Goal: Task Accomplishment & Management: Complete application form

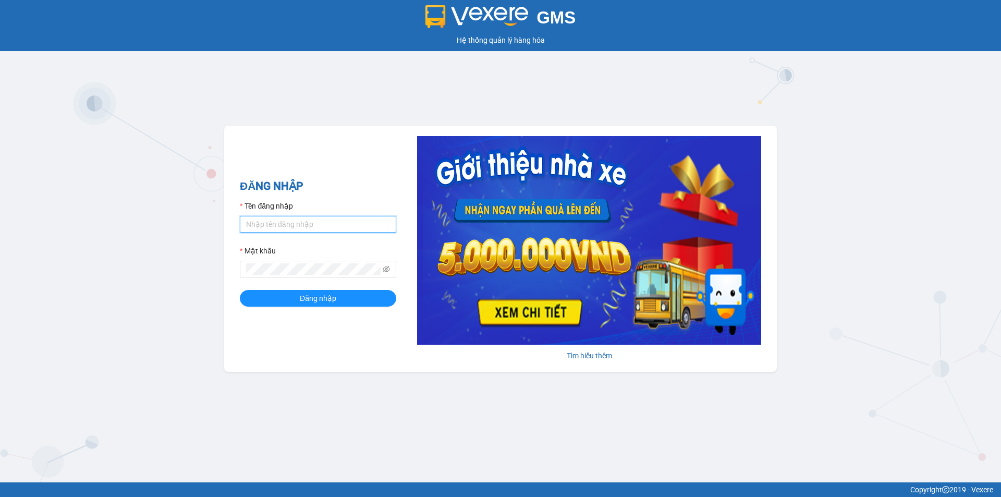
click at [340, 224] on input "Tên đăng nhập" at bounding box center [318, 224] width 156 height 17
type input "kieukhanh.apq"
click at [192, 263] on div "GMS Hệ thống quản lý hàng hóa ĐĂNG NHẬP Tên đăng nhập kieukhanh.apq Mật khẩu Đă…" at bounding box center [500, 241] width 1001 height 482
click at [240, 290] on button "Đăng nhập" at bounding box center [318, 298] width 156 height 17
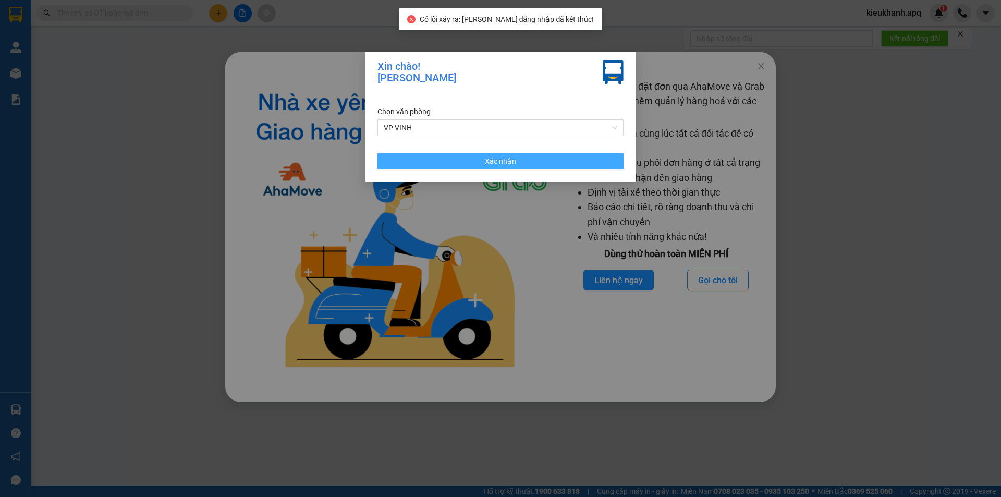
click at [574, 158] on button "Xác nhận" at bounding box center [500, 161] width 246 height 17
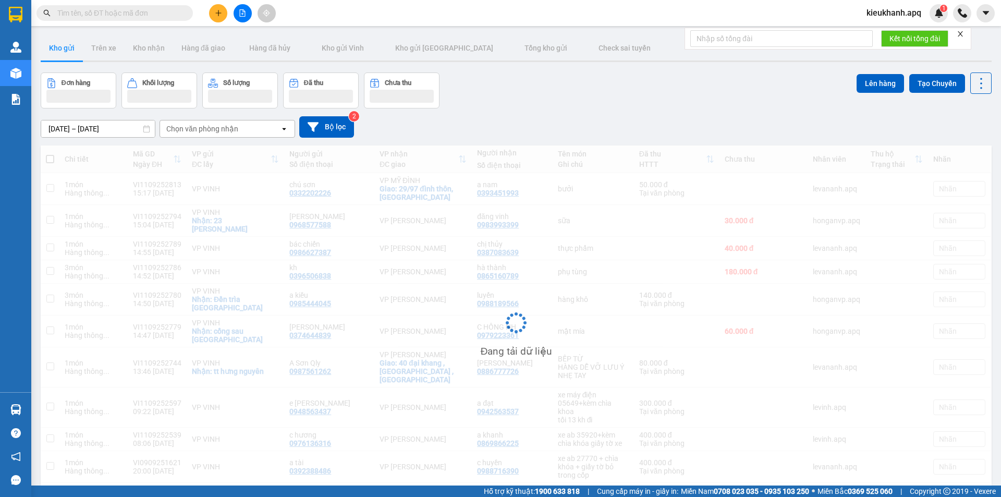
click at [82, 16] on input "text" at bounding box center [118, 12] width 123 height 11
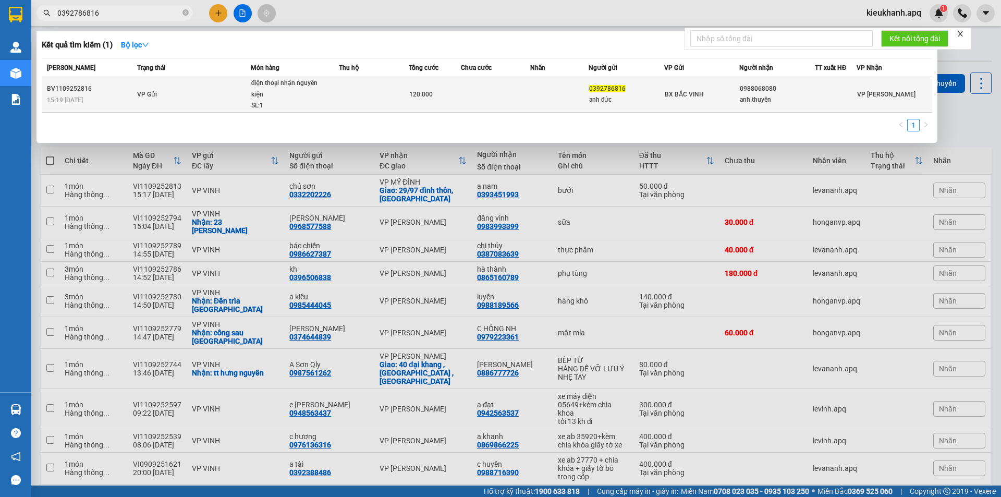
type input "0392786816"
click at [171, 103] on td "VP Gửi" at bounding box center [192, 94] width 116 height 35
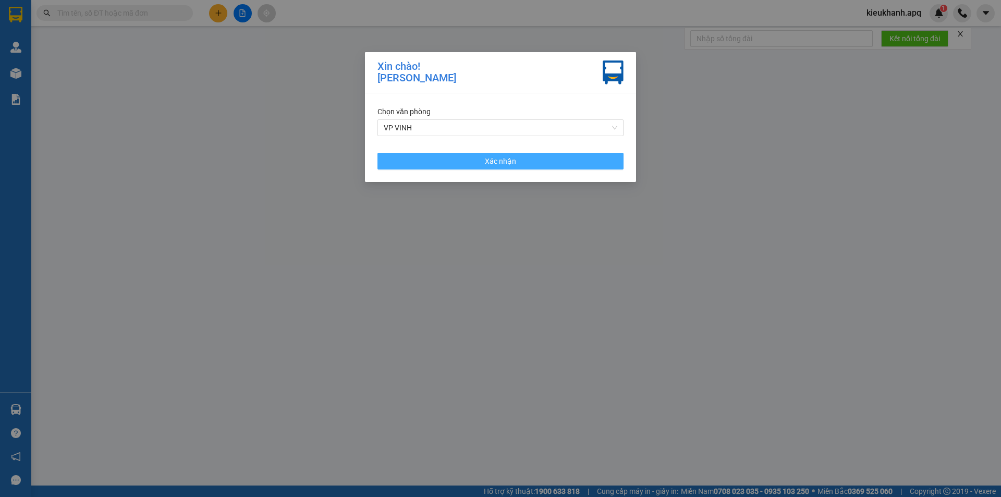
click at [535, 158] on button "Xác nhận" at bounding box center [500, 161] width 246 height 17
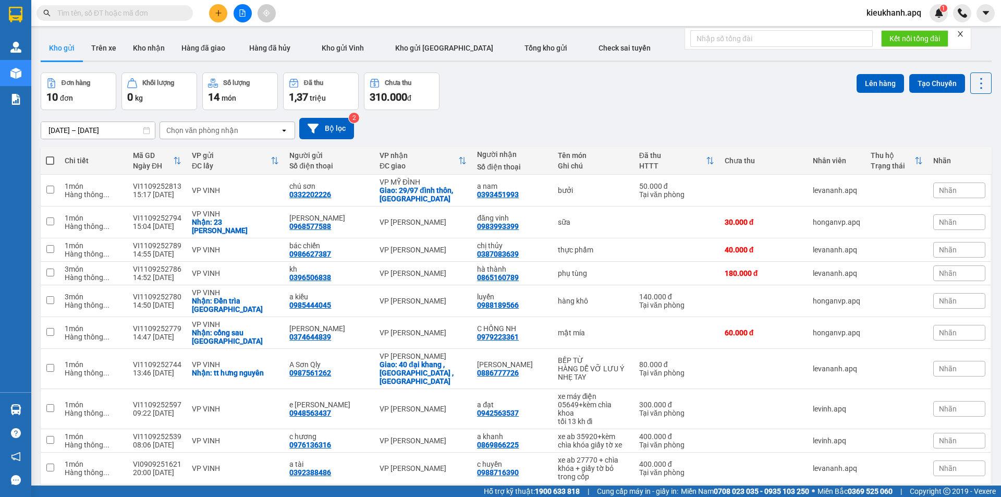
click at [88, 17] on input "text" at bounding box center [118, 12] width 123 height 11
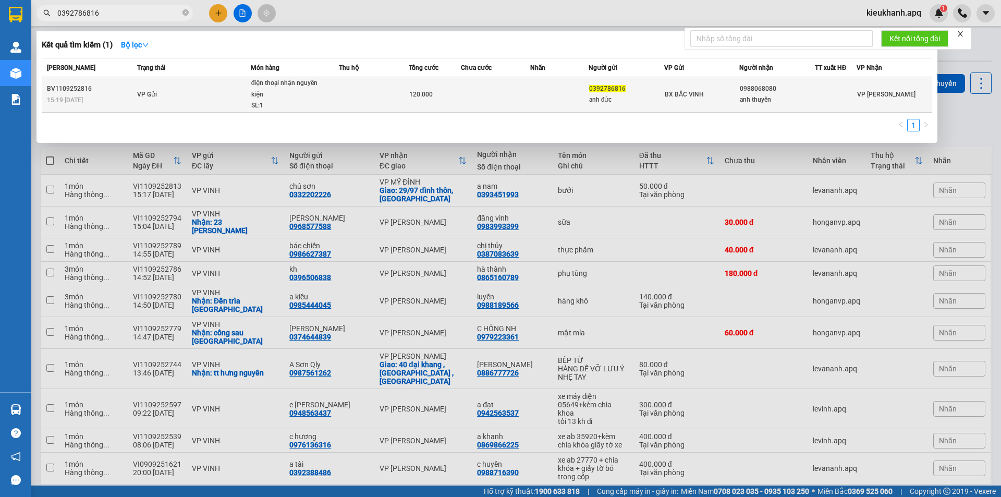
type input "0392786816"
click at [147, 95] on span "VP Gửi" at bounding box center [147, 94] width 20 height 7
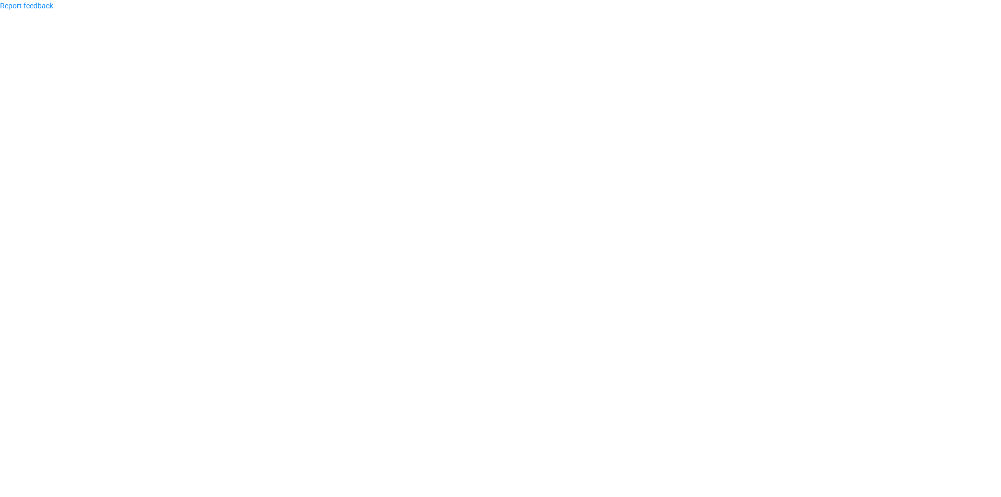
drag, startPoint x: 34, startPoint y: 3, endPoint x: 56, endPoint y: 60, distance: 60.9
click at [34, 4] on link "Report feedback" at bounding box center [26, 6] width 53 height 8
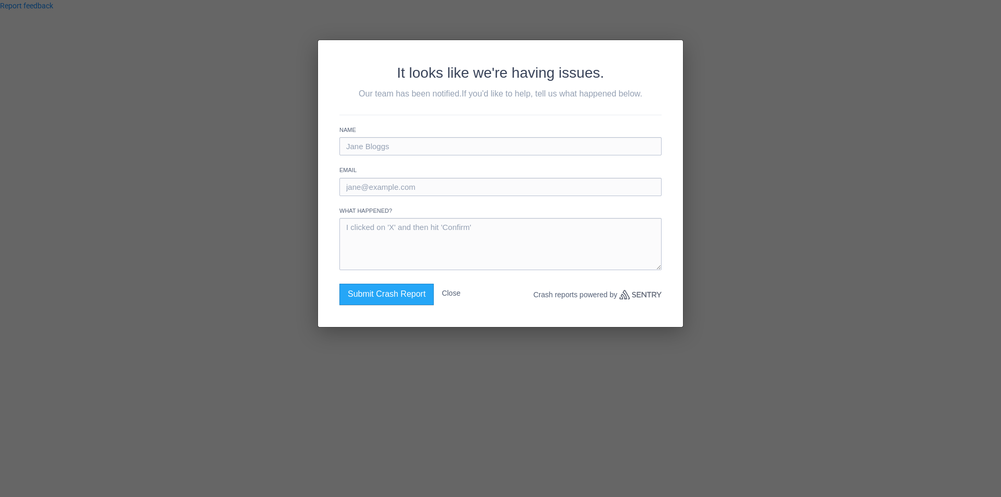
click at [208, 48] on div "It looks like we're having issues. Our team has been notified. If you'd like to…" at bounding box center [500, 248] width 1001 height 497
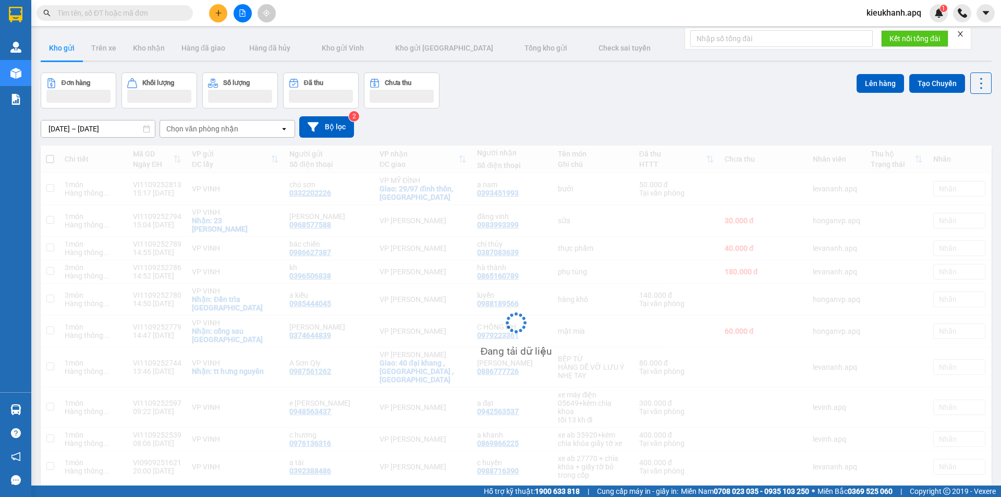
click at [80, 17] on input "text" at bounding box center [118, 12] width 123 height 11
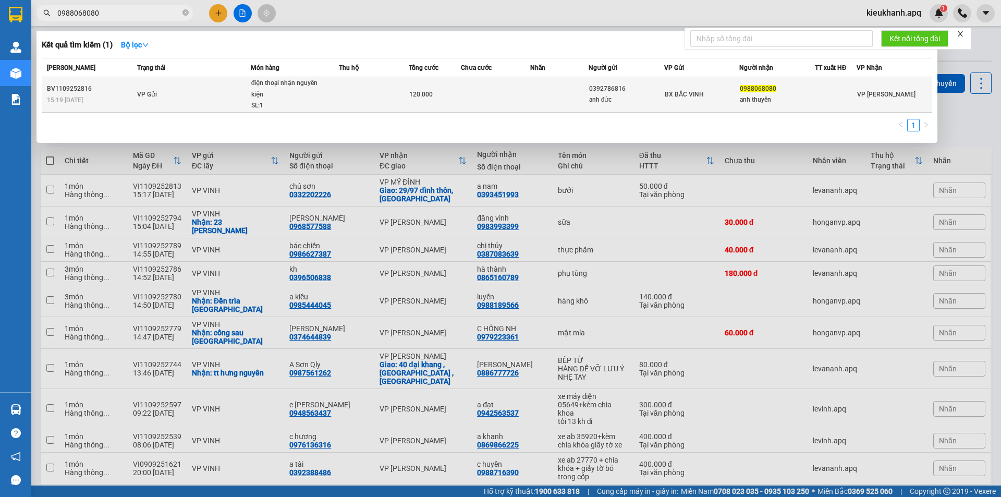
type input "0988068080"
click at [549, 96] on td at bounding box center [559, 94] width 58 height 35
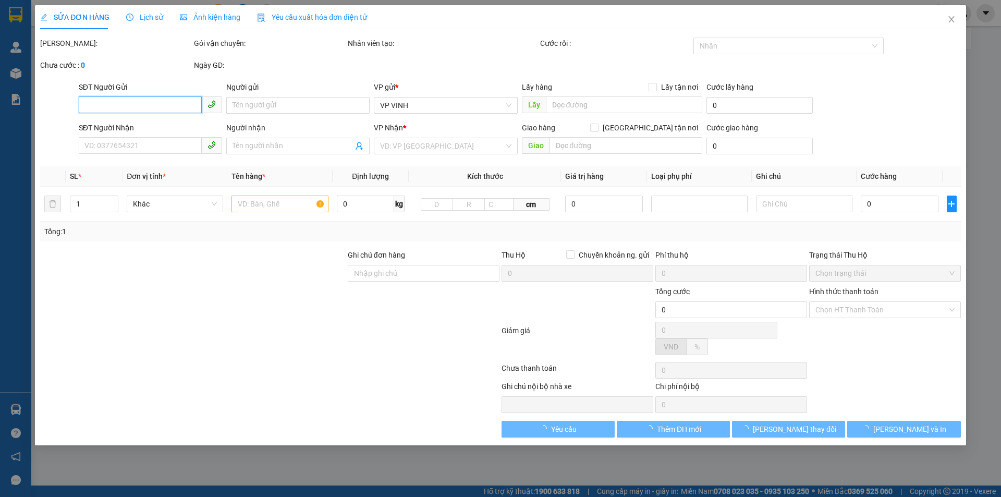
type input "0392786816"
type input "anh đức"
type input "0988068080"
type input "anh thuyên"
type input "120.000"
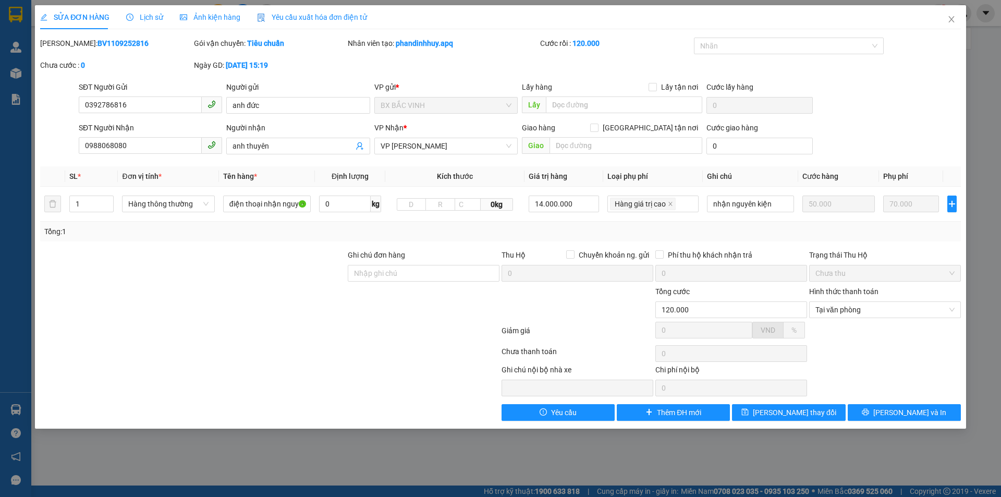
click at [159, 14] on span "Lịch sử" at bounding box center [144, 17] width 37 height 8
